Goal: Find contact information: Find contact information

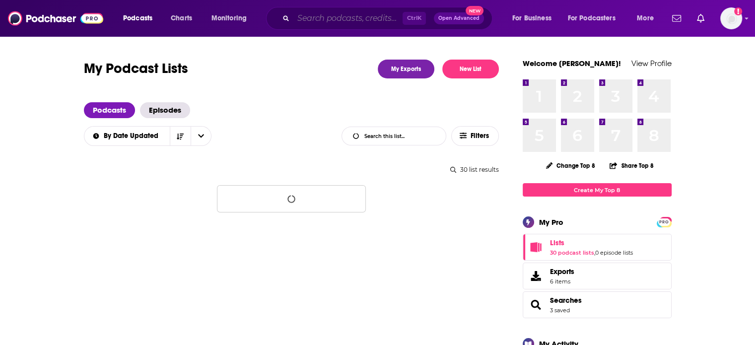
click at [348, 14] on input "Search podcasts, credits, & more..." at bounding box center [347, 18] width 109 height 16
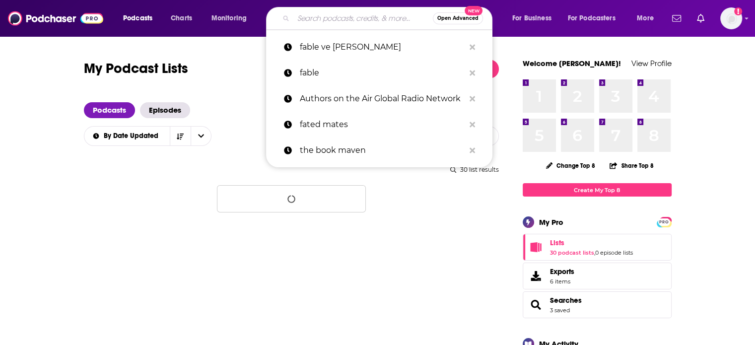
paste input "t's always Spooky Season"
type input "t's always Spooky Season"
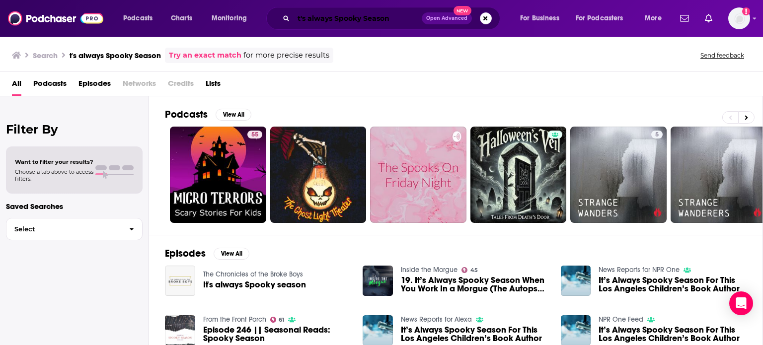
click at [381, 15] on input "t's always Spooky Season" at bounding box center [357, 18] width 128 height 16
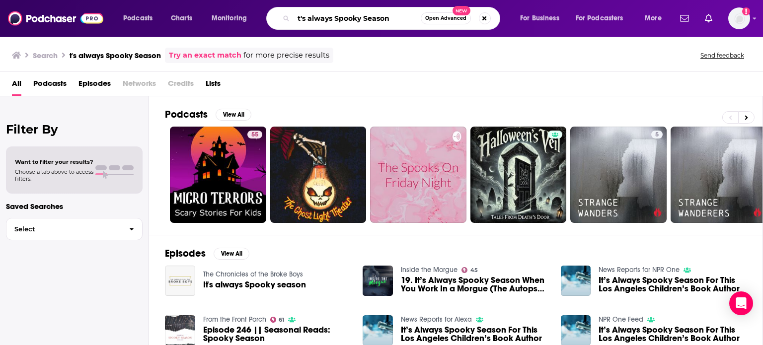
click at [381, 15] on input "t's always Spooky Season" at bounding box center [356, 18] width 127 height 16
paste input "[PERSON_NAME]"
type input "[PERSON_NAME]"
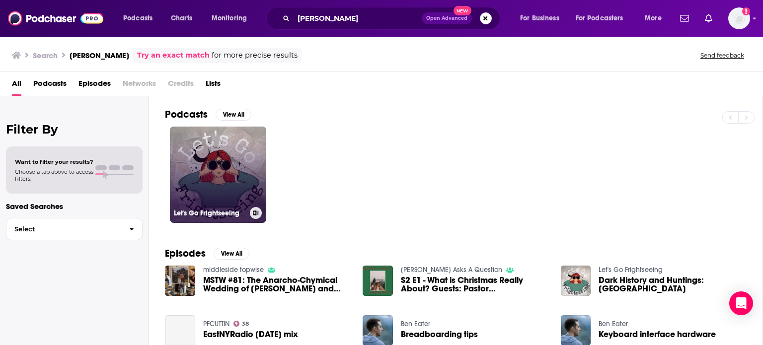
click at [247, 181] on link "Let's Go Frightseeing" at bounding box center [218, 175] width 96 height 96
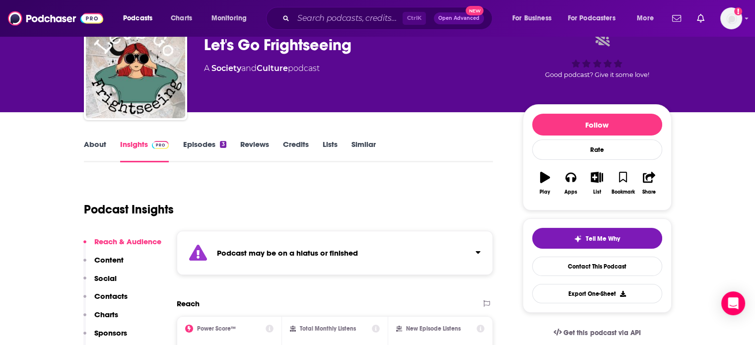
click at [115, 291] on p "Contacts" at bounding box center [110, 295] width 33 height 9
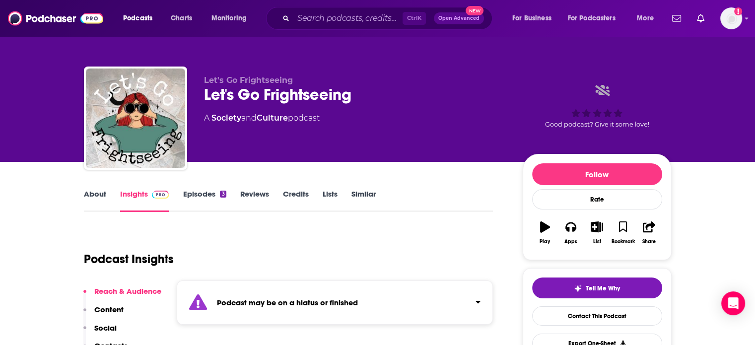
scroll to position [69, 0]
